Goal: Task Accomplishment & Management: Manage account settings

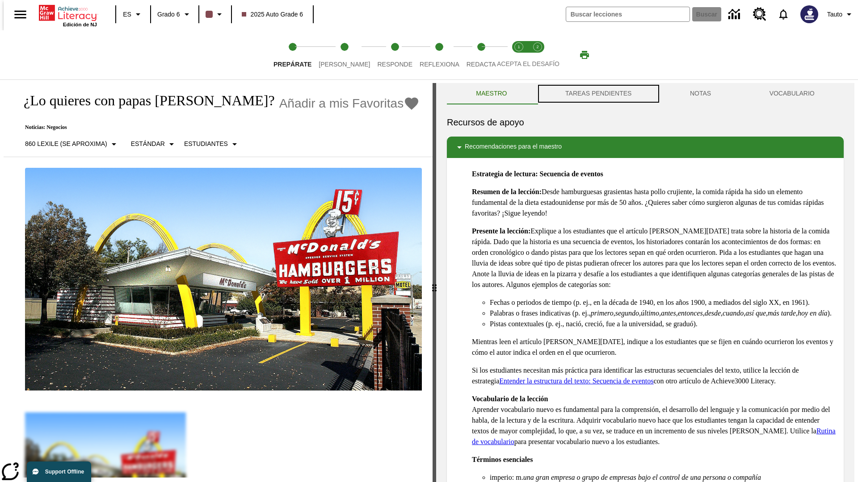
click at [597, 94] on button "TAREAS PENDIENTES" at bounding box center [598, 93] width 125 height 21
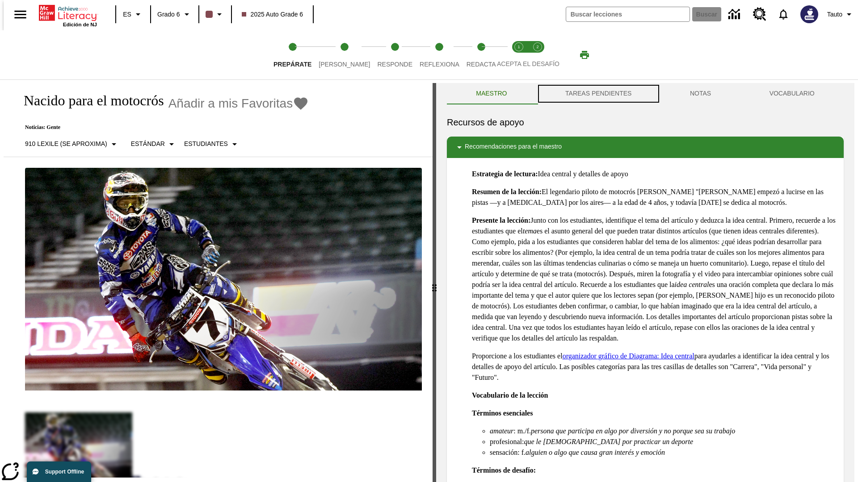
click at [597, 94] on button "TAREAS PENDIENTES" at bounding box center [598, 93] width 125 height 21
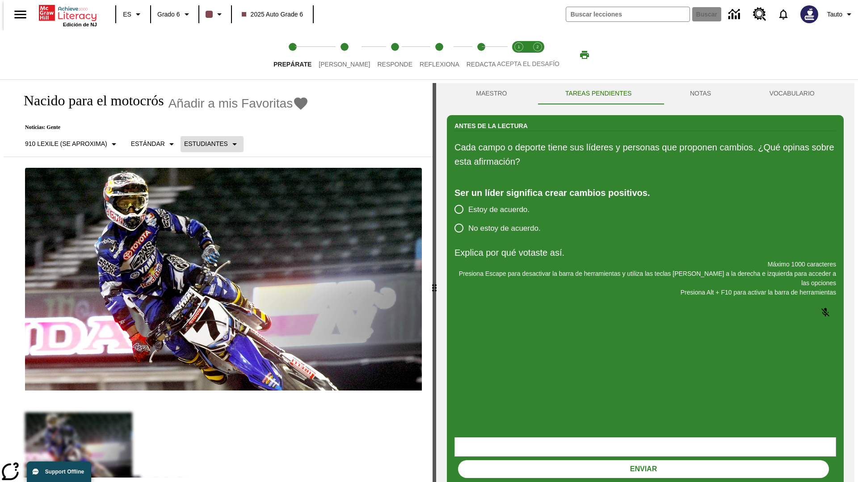
click at [205, 144] on p "Estudiantes" at bounding box center [206, 143] width 44 height 9
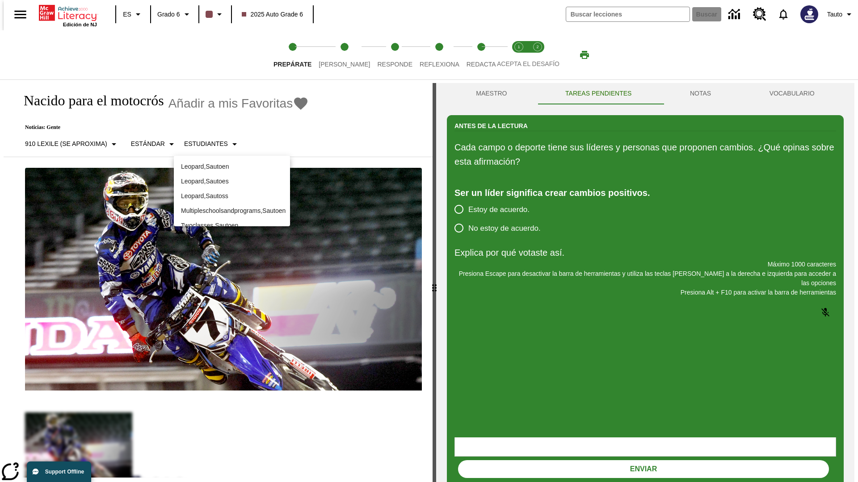
click at [232, 177] on p "Leopard , Sautoes" at bounding box center [232, 181] width 102 height 9
